Goal: Transaction & Acquisition: Purchase product/service

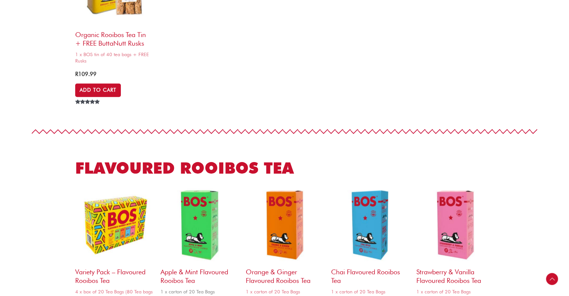
scroll to position [822, 0]
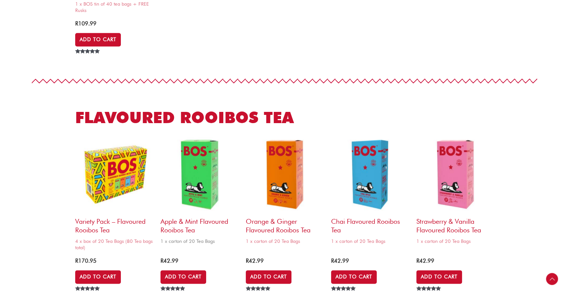
click at [205, 186] on img at bounding box center [199, 174] width 78 height 78
click at [204, 183] on img at bounding box center [199, 174] width 78 height 78
